Goal: Task Accomplishment & Management: Use online tool/utility

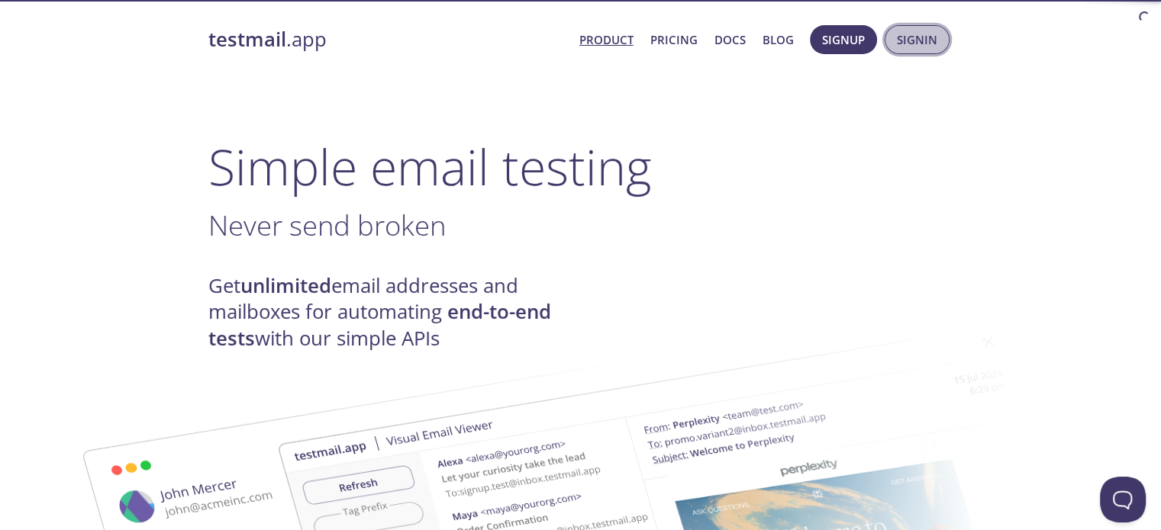
click at [906, 36] on span "Signin" at bounding box center [917, 40] width 40 height 20
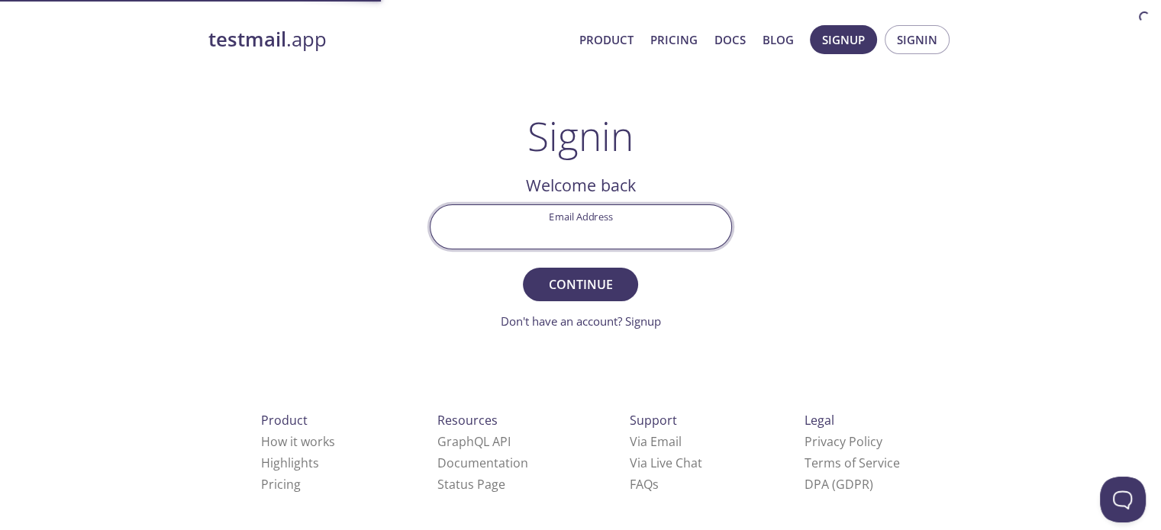
click at [597, 232] on input "Email Address" at bounding box center [580, 226] width 301 height 43
type input "[EMAIL_ADDRESS][DOMAIN_NAME]"
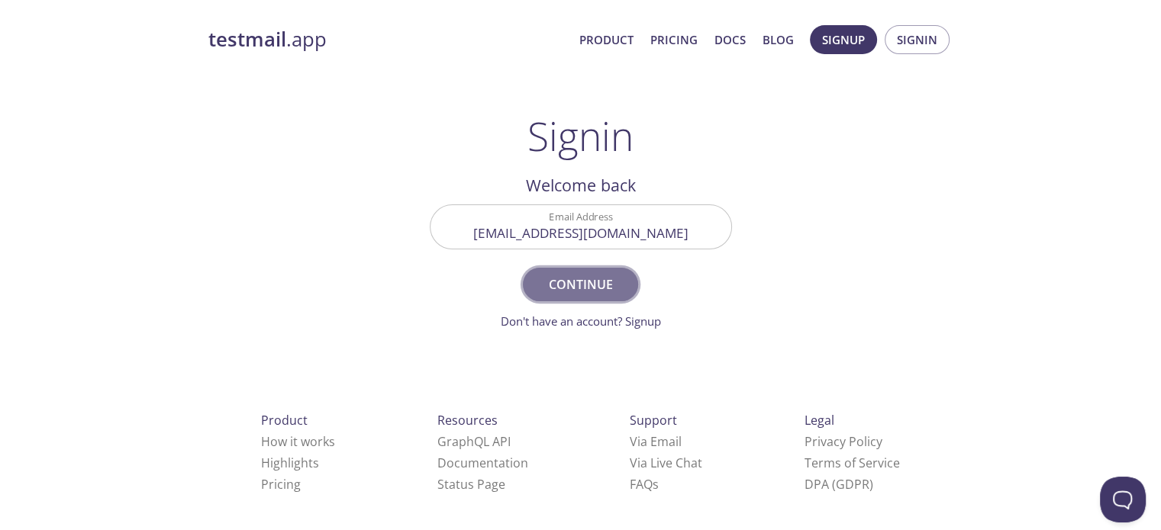
click at [601, 274] on span "Continue" at bounding box center [580, 284] width 81 height 21
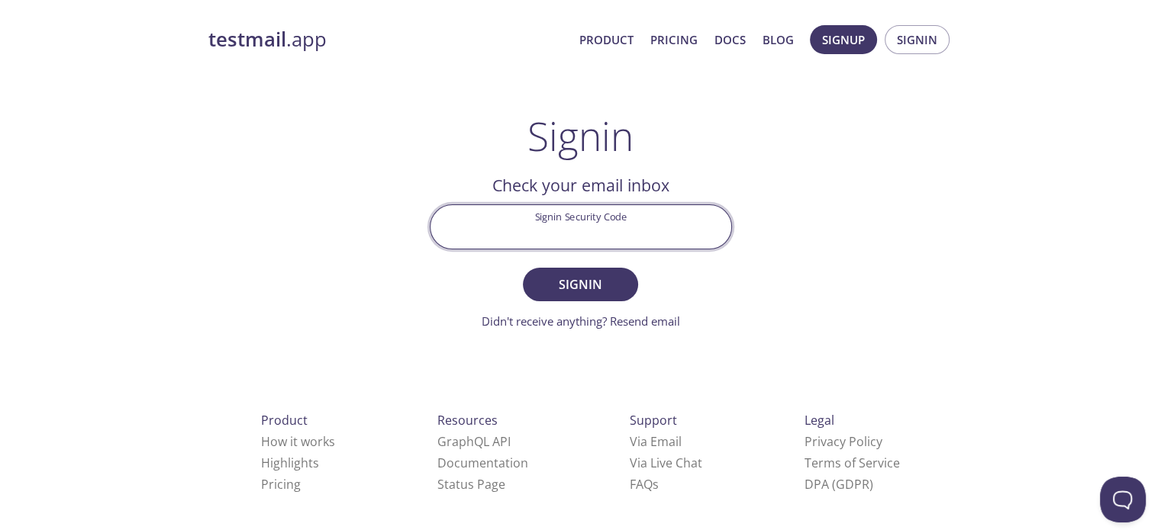
click at [578, 239] on input "Signin Security Code" at bounding box center [580, 226] width 301 height 43
paste input "MQE2AVX"
type input "MQE2AVX"
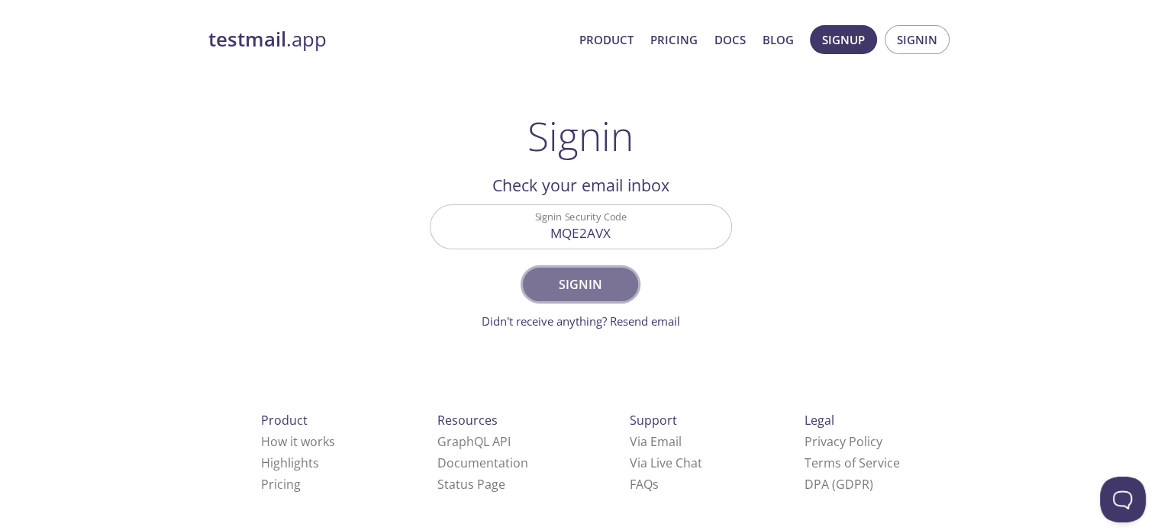
click at [593, 279] on span "Signin" at bounding box center [580, 284] width 81 height 21
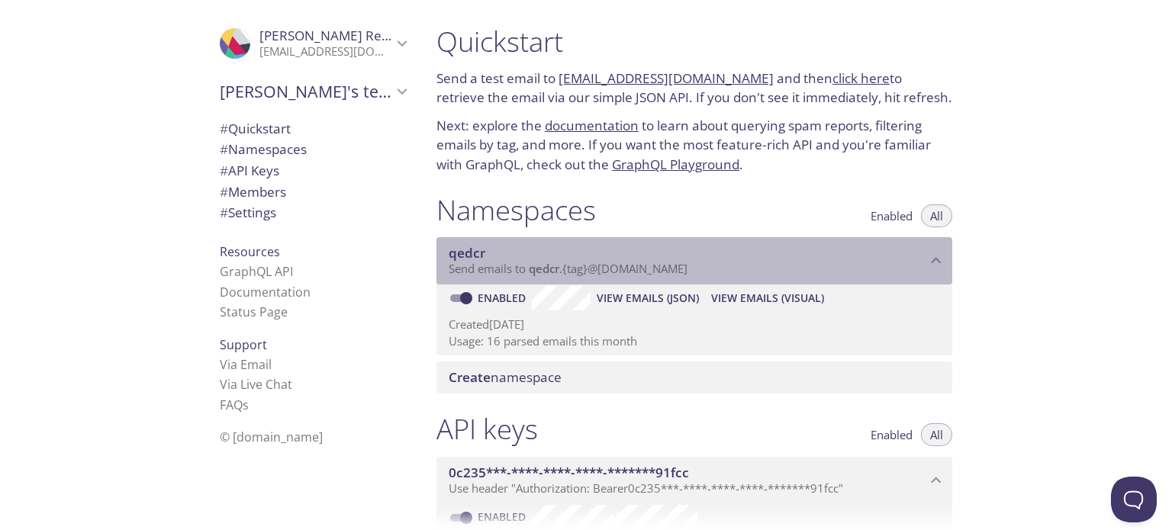
drag, startPoint x: 707, startPoint y: 269, endPoint x: 531, endPoint y: 265, distance: 176.3
click at [531, 265] on p "Send emails to qedcr . {tag} @[DOMAIN_NAME]" at bounding box center [688, 269] width 478 height 15
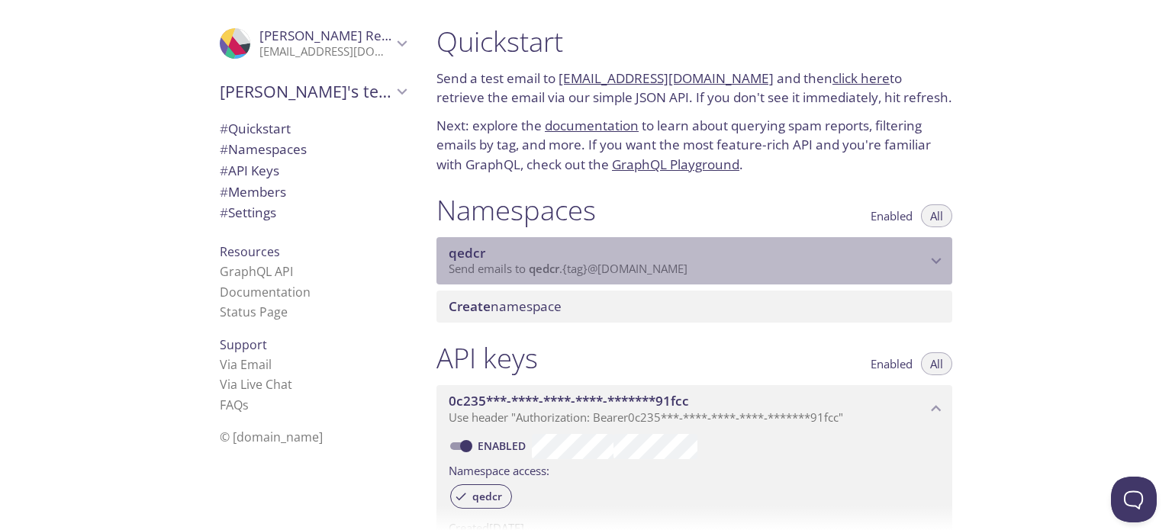
drag, startPoint x: 531, startPoint y: 265, endPoint x: 791, endPoint y: 234, distance: 262.0
click at [791, 234] on div "qedcr Send emails to qedcr . {tag} @[DOMAIN_NAME] Enabled View Emails (JSON) Vi…" at bounding box center [695, 257] width 516 height 53
click at [934, 247] on div "qedcr Send emails to qedcr . {tag} @[DOMAIN_NAME]" at bounding box center [695, 260] width 516 height 47
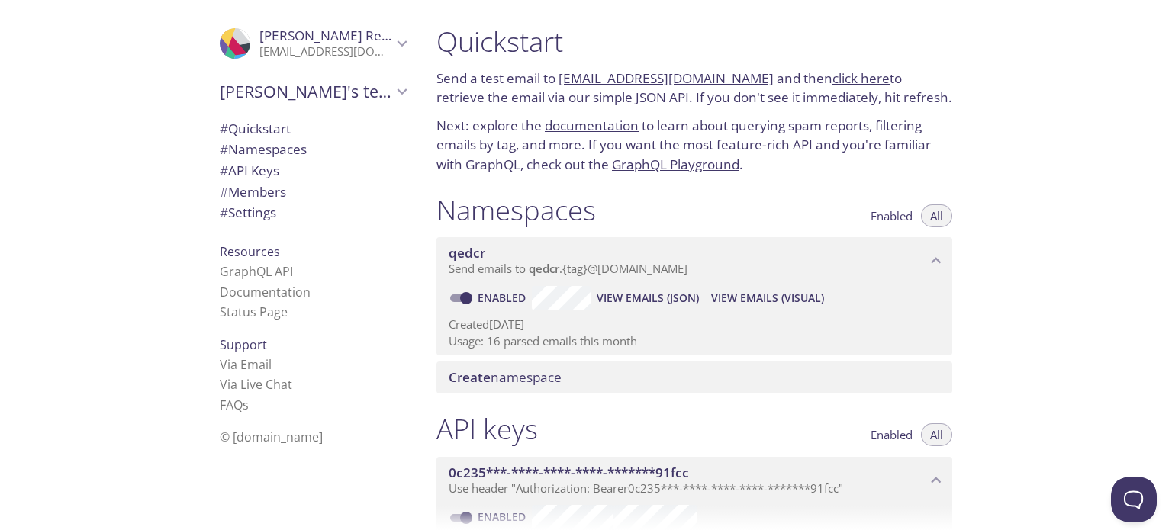
click at [646, 307] on span "View Emails (JSON)" at bounding box center [648, 298] width 102 height 18
click at [777, 304] on span "View Emails (Visual)" at bounding box center [767, 298] width 113 height 18
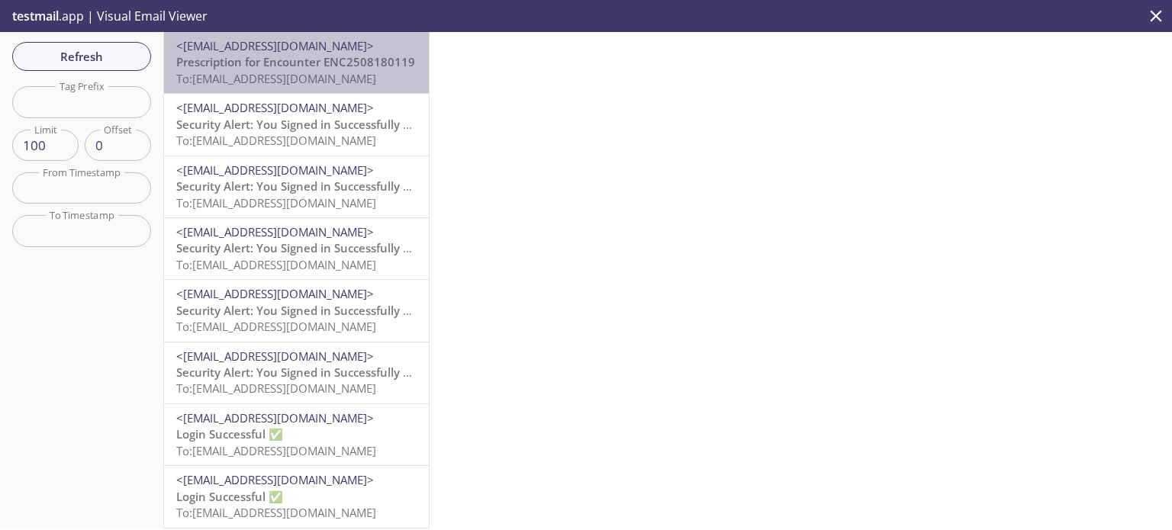
click at [324, 82] on span "To: [EMAIL_ADDRESS][DOMAIN_NAME]" at bounding box center [276, 78] width 200 height 15
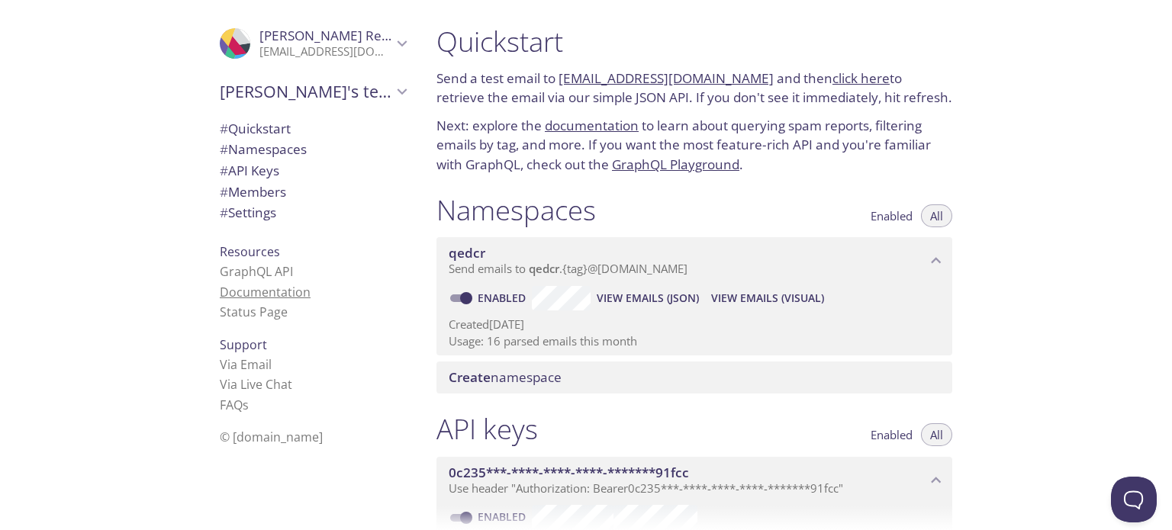
click at [250, 291] on link "Documentation" at bounding box center [265, 292] width 91 height 17
